Goal: Task Accomplishment & Management: Manage account settings

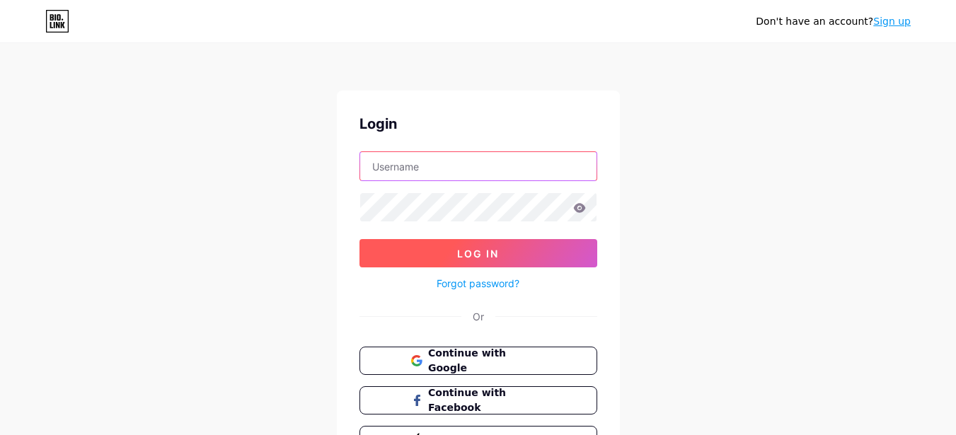
type input "[EMAIL_ADDRESS][DOMAIN_NAME]"
click at [472, 244] on button "Log In" at bounding box center [479, 253] width 238 height 28
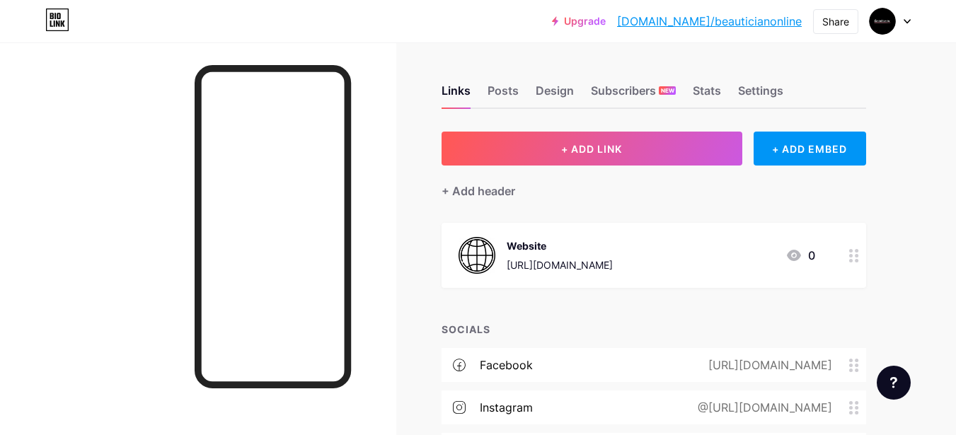
click at [580, 248] on div "Website" at bounding box center [560, 245] width 106 height 15
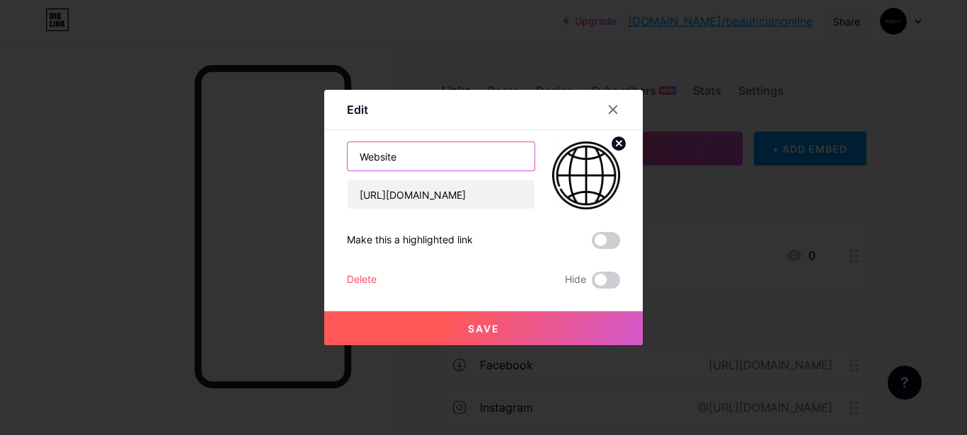
click at [447, 166] on input "Website" at bounding box center [440, 156] width 187 height 28
type input "Our Website"
click at [602, 244] on span at bounding box center [606, 240] width 28 height 17
click at [592, 244] on input "checkbox" at bounding box center [592, 244] width 0 height 0
click at [563, 323] on button "Save" at bounding box center [483, 328] width 318 height 34
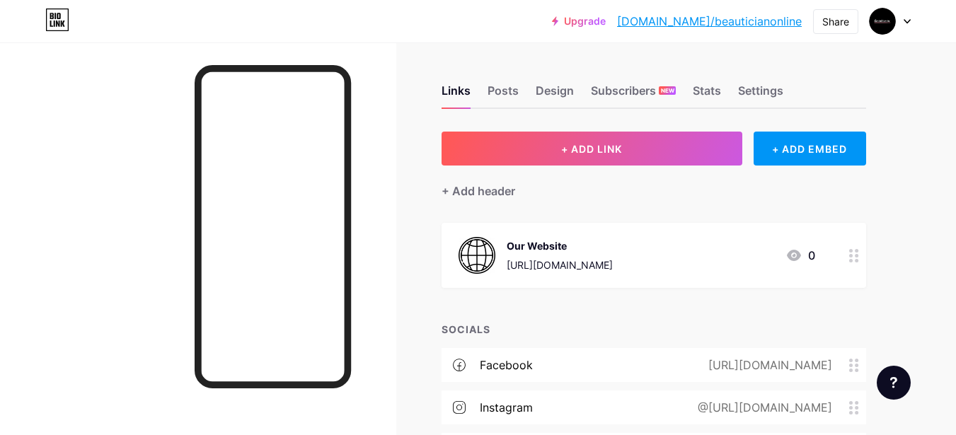
click at [714, 26] on link "[DOMAIN_NAME]/beauticianonline" at bounding box center [709, 21] width 185 height 17
